Goal: Transaction & Acquisition: Book appointment/travel/reservation

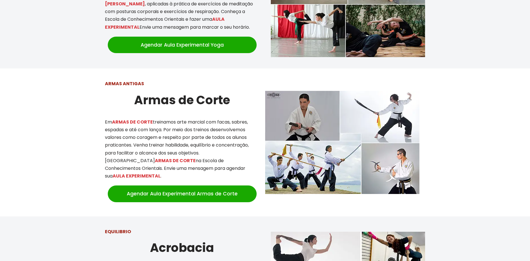
scroll to position [723, 0]
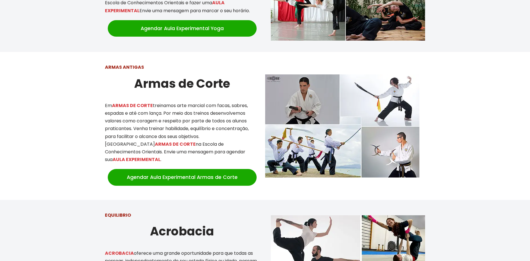
click at [369, 113] on img at bounding box center [342, 125] width 154 height 103
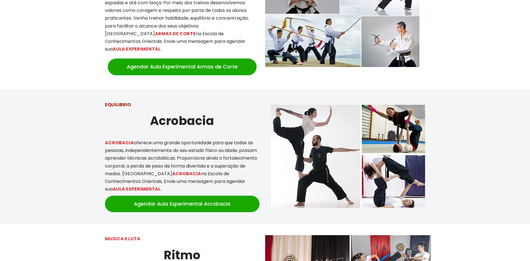
scroll to position [810, 0]
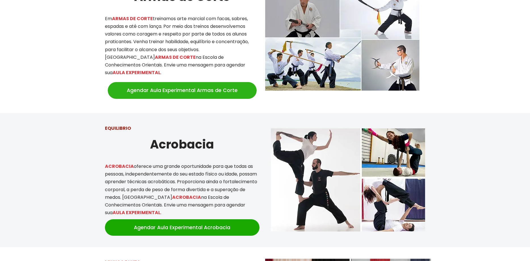
click at [169, 82] on link "Agendar Aula Experimental Armas de Corte" at bounding box center [182, 90] width 149 height 16
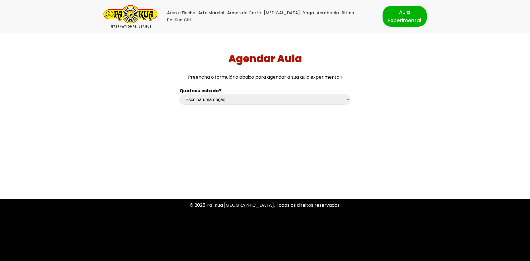
click at [180, 94] on select "Escolha uma opção Rio Grande do Sul Santa Catarina Paraná São Paulo Rio de Jane…" at bounding box center [265, 99] width 171 height 10
select select "df"
click option "[GEOGRAPHIC_DATA]" at bounding box center [0, 0] width 0 height 0
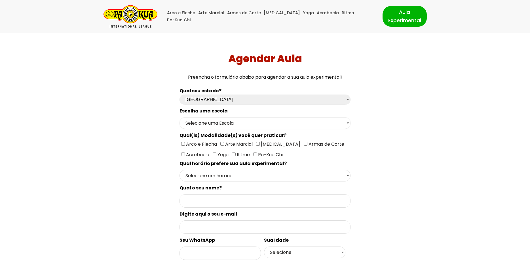
click at [180, 117] on select "Selecione uma Escola Brasília - Escola Brasília" at bounding box center [265, 123] width 171 height 12
select select "Brasília - Escola Brasília"
click option "Brasília - Escola Brasília" at bounding box center [0, 0] width 0 height 0
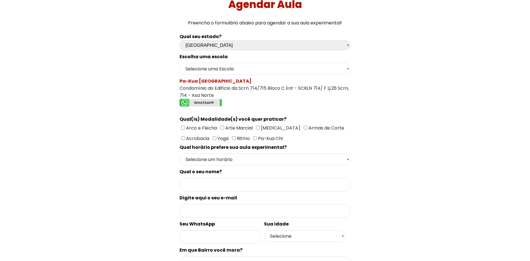
scroll to position [58, 0]
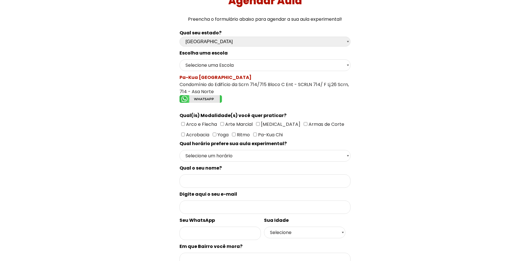
click at [304, 126] on input"] "Armas de Corte" at bounding box center [306, 124] width 4 height 4
checkbox input"] "true"
click at [180, 150] on select "Selecione um horário Manhã Tarde Noite" at bounding box center [265, 156] width 171 height 12
select select "Tarde"
click option "Tarde" at bounding box center [0, 0] width 0 height 0
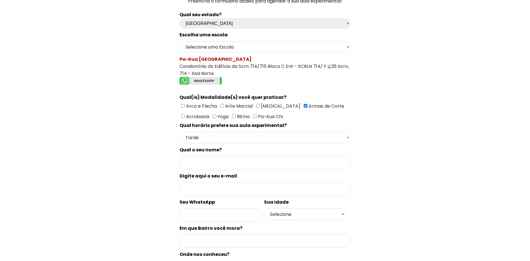
scroll to position [116, 0]
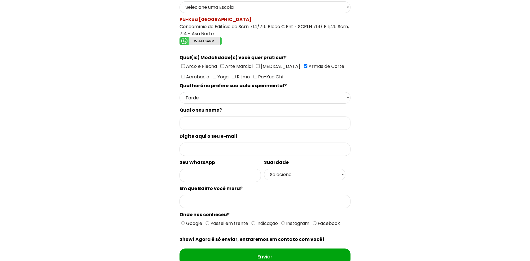
click at [212, 130] on input "Formulário de contacto" at bounding box center [265, 122] width 171 height 13
type input "Thomas Santos"
click at [221, 150] on input "Formulário de contacto" at bounding box center [265, 148] width 171 height 13
type input "fellipethomas2gmail.com"
click at [221, 176] on input "Formulário de contacto" at bounding box center [220, 174] width 81 height 13
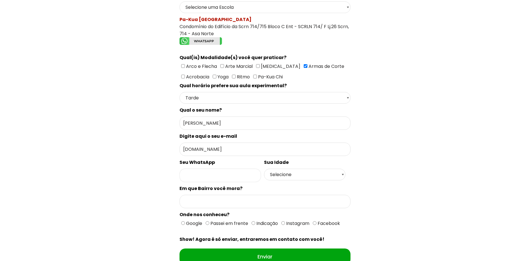
type input "2"
type input "92-985337918"
click at [264, 168] on select "Selecione 18 19 20 21 22 23 24 25 26 27 28 29 30 31 32 33 34 35 36 37 38 39 40 …" at bounding box center [304, 174] width 81 height 12
click at [292, 178] on select "Selecione 18 19 20 21 22 23 24 25 26 27 28 29 30 31 32 33 34 35 36 37 38 39 40 …" at bounding box center [304, 174] width 81 height 12
click at [264, 168] on select "Selecione 18 19 20 21 22 23 24 25 26 27 28 29 30 31 32 33 34 35 36 37 38 39 40 …" at bounding box center [304, 174] width 81 height 12
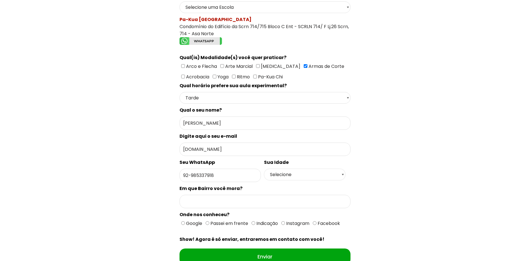
select select "41"
click option "41" at bounding box center [0, 0] width 0 height 0
click at [199, 205] on input "Formulário de contacto" at bounding box center [265, 201] width 171 height 13
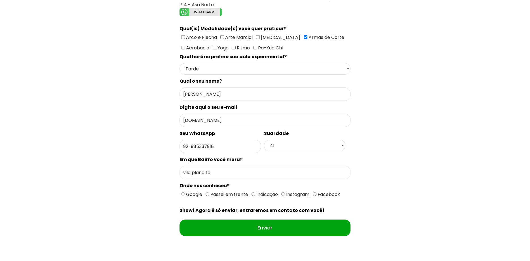
type input "vila planalto"
click at [186, 197] on span "Google" at bounding box center [193, 194] width 17 height 7
click at [185, 196] on input "Google" at bounding box center [183, 194] width 4 height 4
radio input "true"
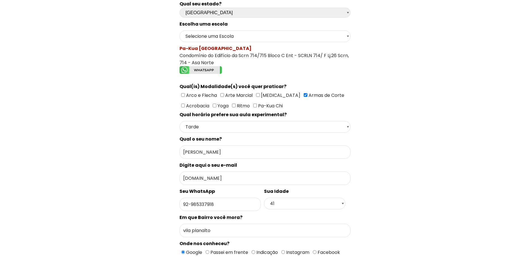
scroll to position [58, 0]
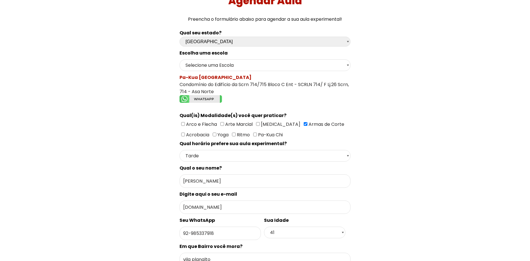
click at [206, 101] on img "Formulário de contacto" at bounding box center [201, 99] width 43 height 8
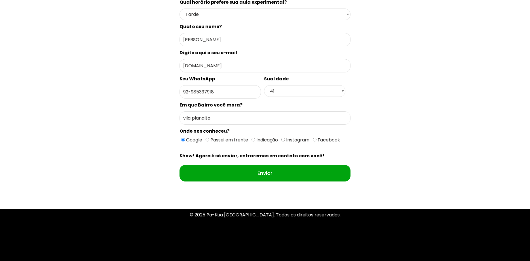
scroll to position [210, 0]
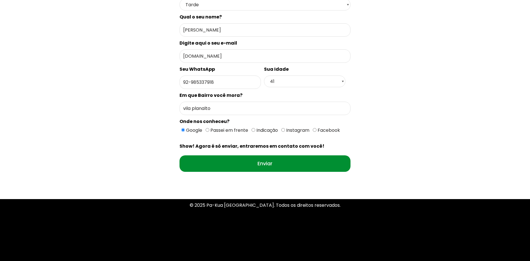
click at [265, 167] on input "Enviar" at bounding box center [265, 163] width 171 height 16
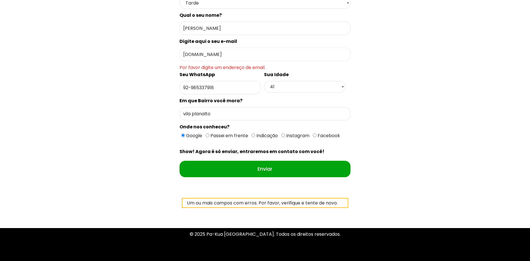
click at [217, 57] on input "fellipethomas2gmail.com" at bounding box center [265, 54] width 171 height 13
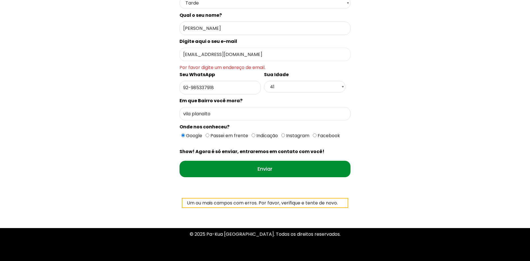
type input "fellipethomas@gmail.com"
click at [255, 168] on input "Enviar" at bounding box center [265, 169] width 171 height 16
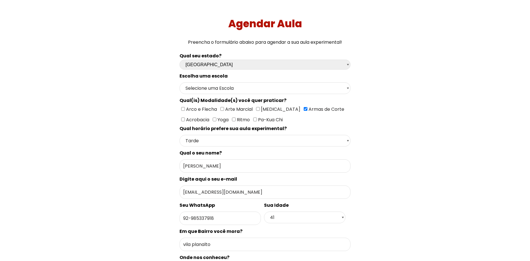
scroll to position [0, 0]
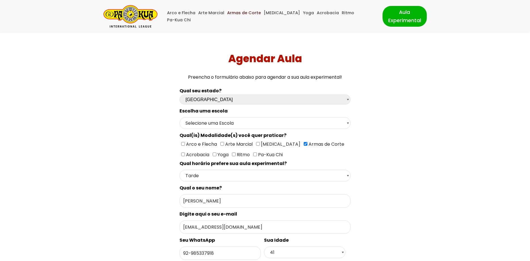
click at [251, 16] on link "Armas de Corte" at bounding box center [244, 12] width 34 height 7
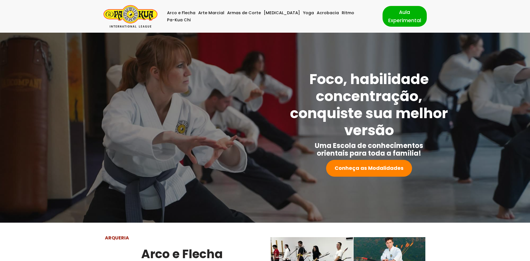
click at [133, 17] on img "Pa-Kua Brasil Uma Escola de conhecimentos orientais para toda a família. Foco, …" at bounding box center [131, 16] width 54 height 22
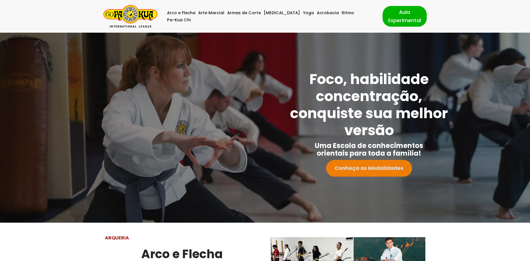
click at [362, 166] on strong "Conheça as Modalidades" at bounding box center [369, 167] width 69 height 7
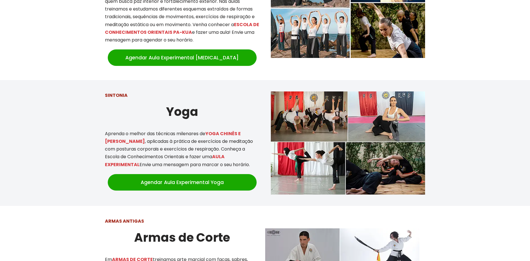
scroll to position [714, 0]
